Goal: Check status: Check status

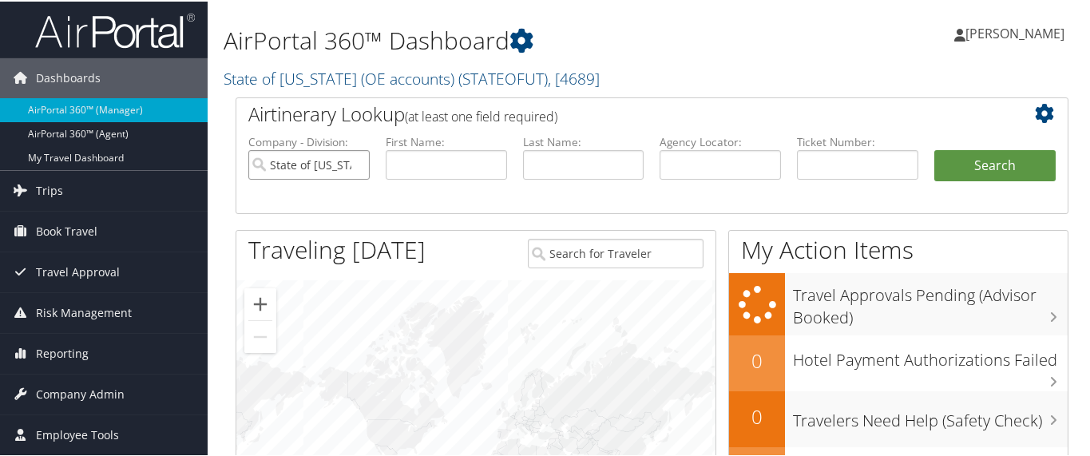
click at [353, 162] on input "State of [US_STATE] (OE accounts)" at bounding box center [308, 164] width 121 height 30
click at [819, 164] on input "text" at bounding box center [857, 164] width 121 height 30
paste input "006 7308 431892"
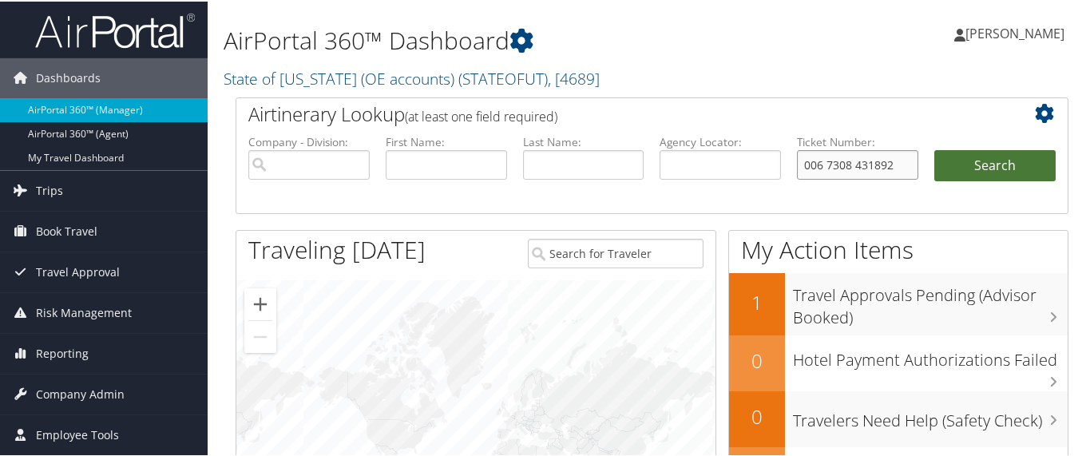
type input "006 7308 431892"
click at [979, 156] on button "Search" at bounding box center [994, 165] width 121 height 32
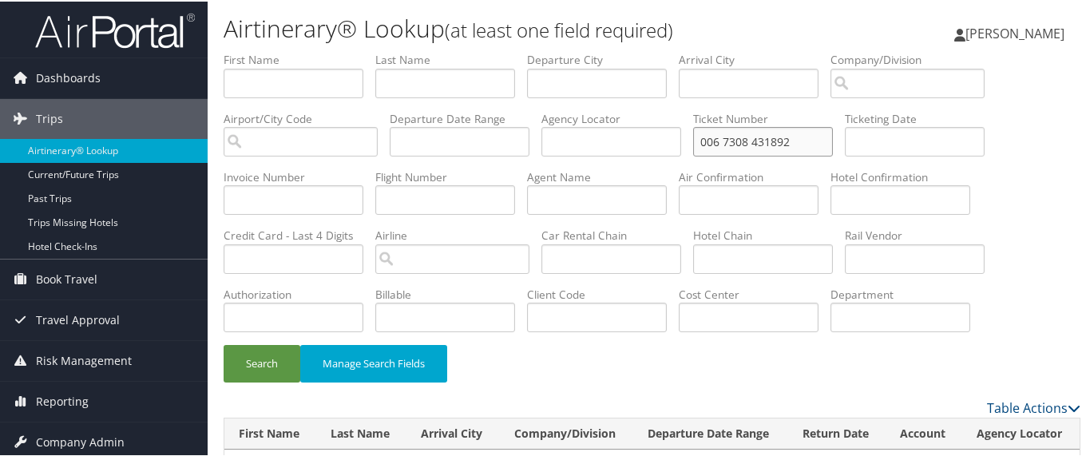
click at [723, 140] on input "006 7308 431892" at bounding box center [763, 140] width 140 height 30
click at [822, 143] on input "0067308431892" at bounding box center [763, 140] width 140 height 30
type input "0067308431892"
click at [242, 358] on button "Search" at bounding box center [262, 362] width 77 height 38
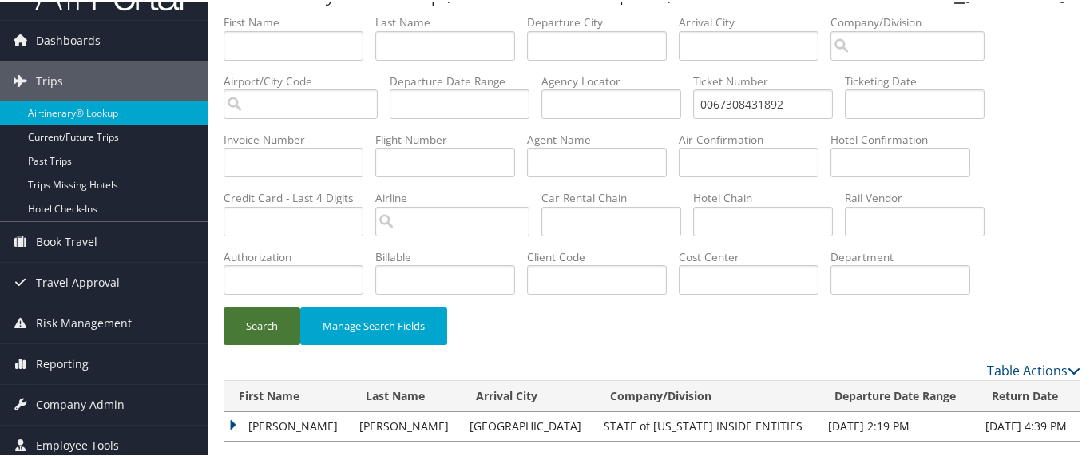
scroll to position [57, 0]
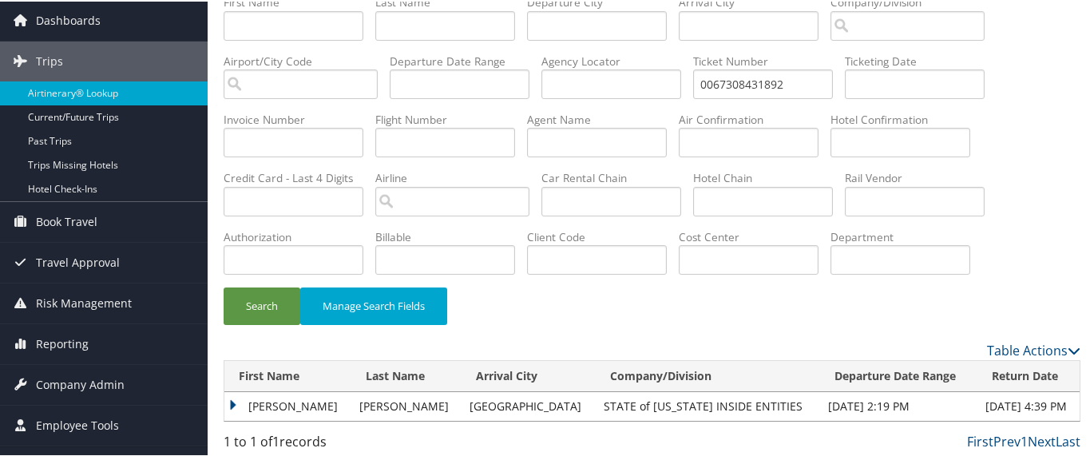
click at [236, 401] on td "EILEEN RENE" at bounding box center [287, 404] width 127 height 29
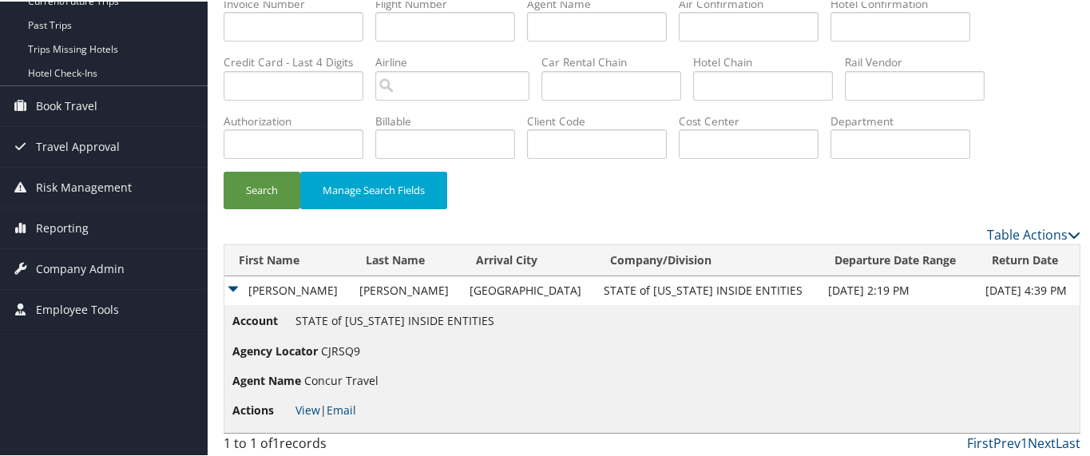
scroll to position [173, 0]
click at [305, 406] on link "View" at bounding box center [307, 408] width 25 height 15
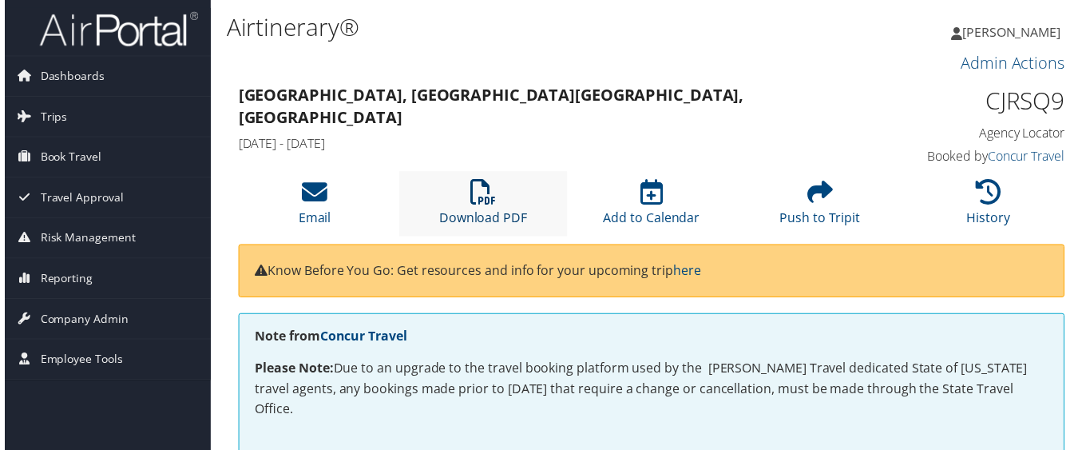
click at [475, 196] on icon at bounding box center [482, 193] width 26 height 26
